Goal: Register for event/course

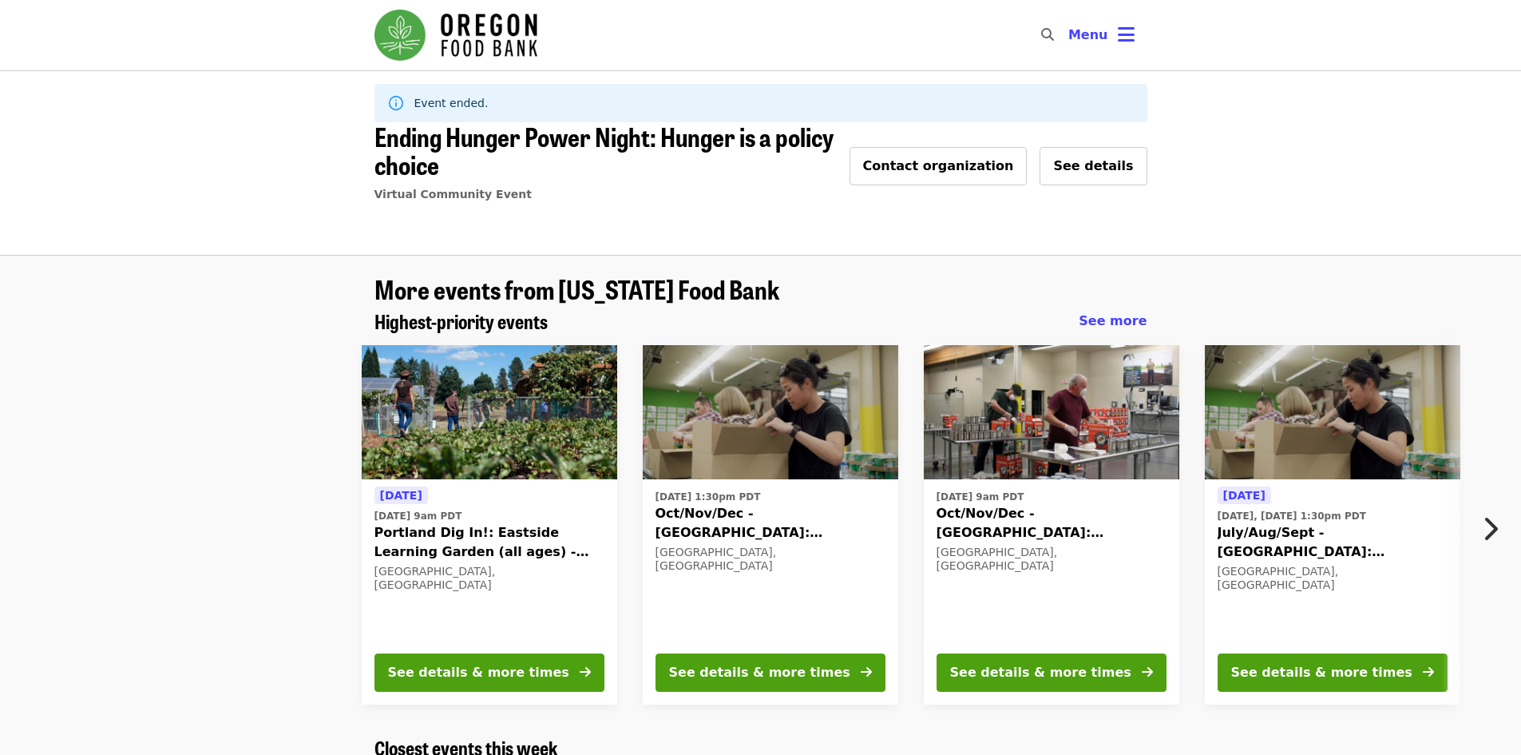
drag, startPoint x: 1524, startPoint y: 245, endPoint x: 1631, endPoint y: 192, distance: 119.7
click at [1521, 192] on html "Skip to content ​ Menu Event ended. Ending Hunger Power Night: Hunger is a poli…" at bounding box center [760, 377] width 1521 height 755
click at [1497, 526] on icon "chevron-right icon" at bounding box center [1490, 529] width 16 height 30
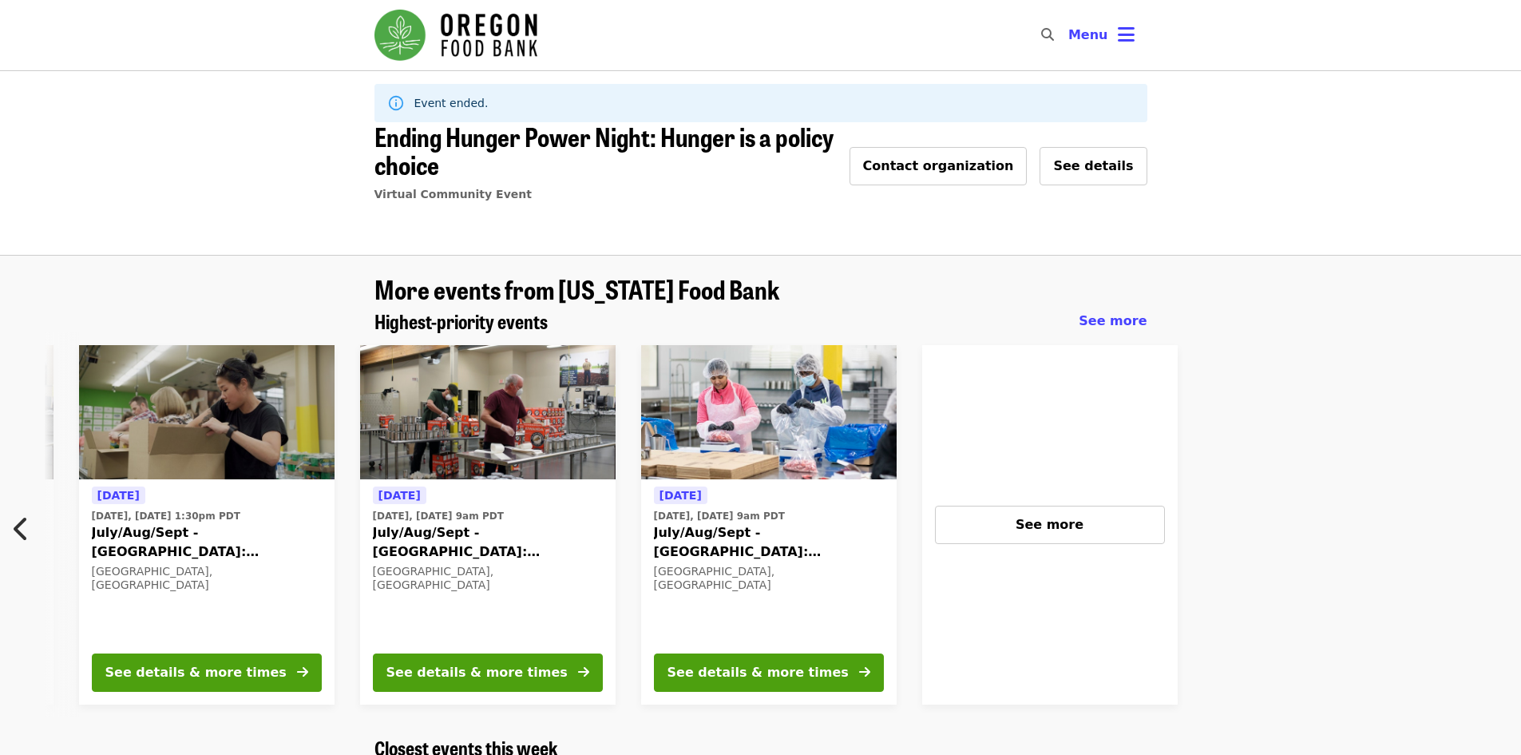
scroll to position [0, 1140]
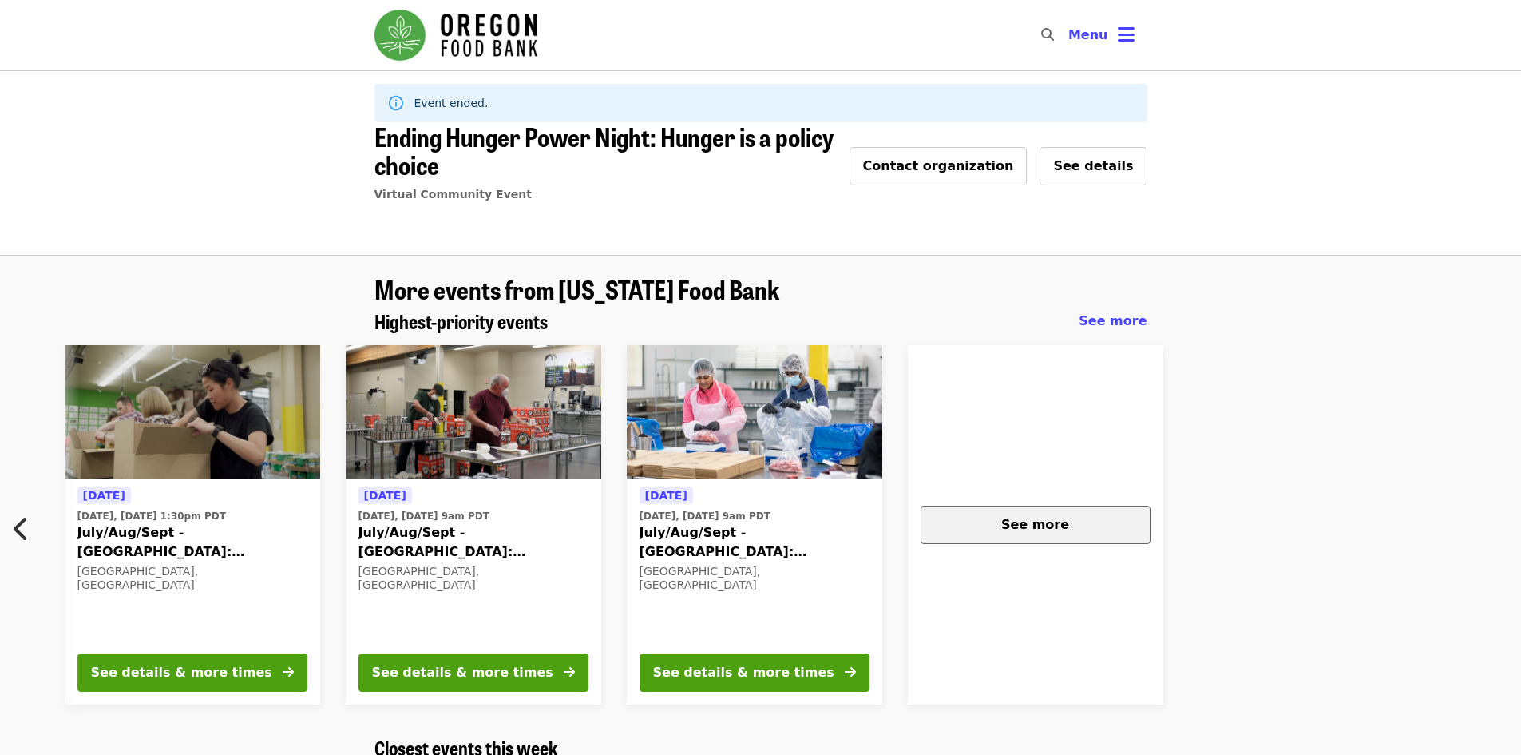
click at [1029, 530] on span "See more" at bounding box center [1036, 524] width 68 height 15
